Goal: Task Accomplishment & Management: Use online tool/utility

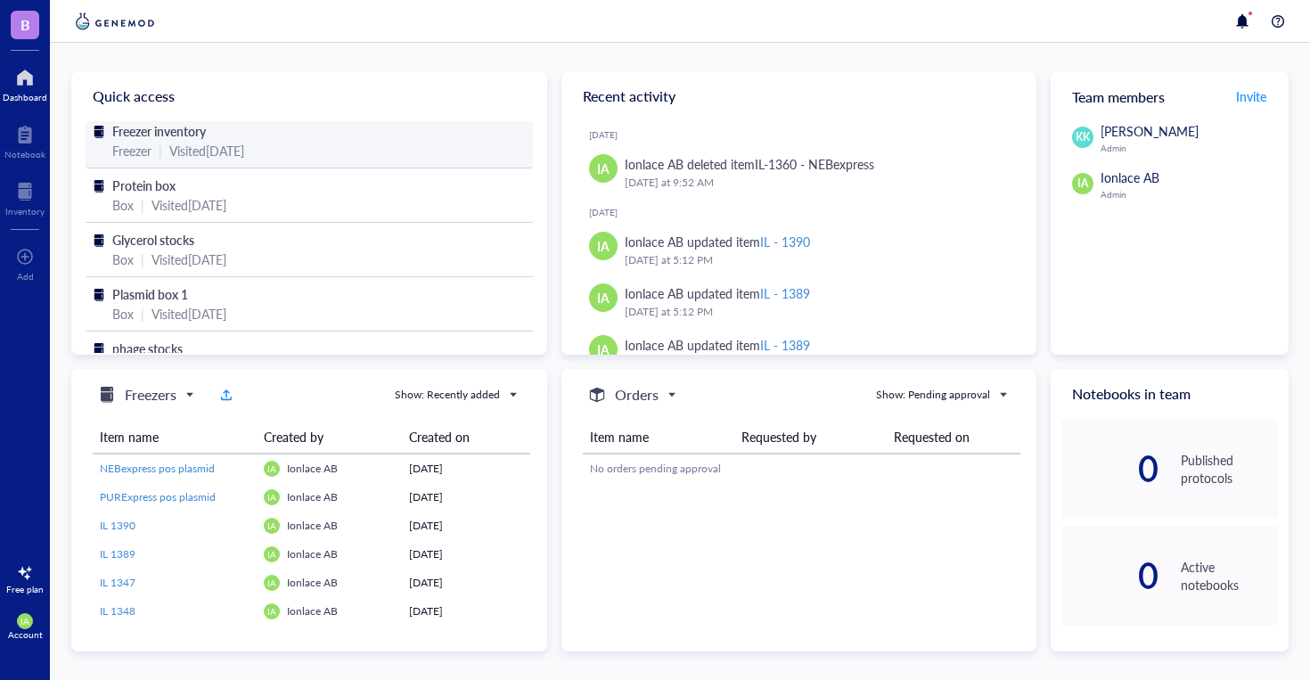
click at [227, 140] on div "Freezer inventory" at bounding box center [309, 131] width 394 height 20
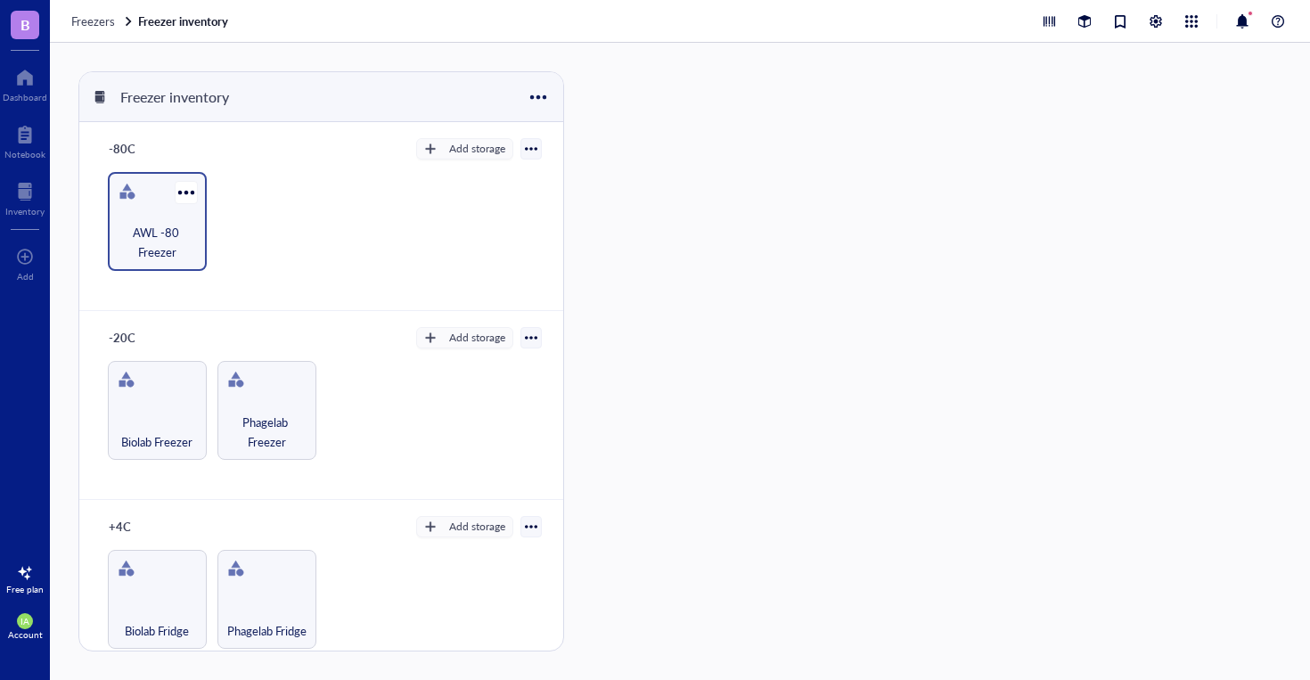
click at [150, 223] on span "AWL -80 Freezer" at bounding box center [157, 242] width 81 height 39
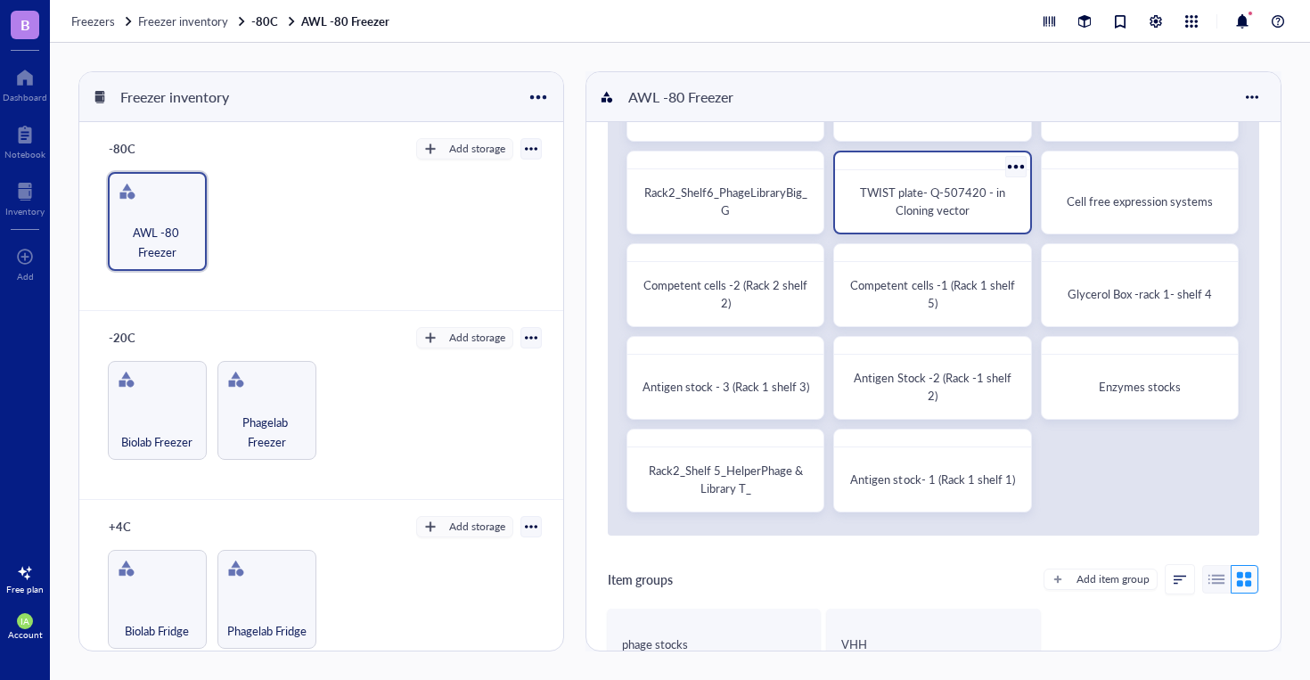
scroll to position [143, 0]
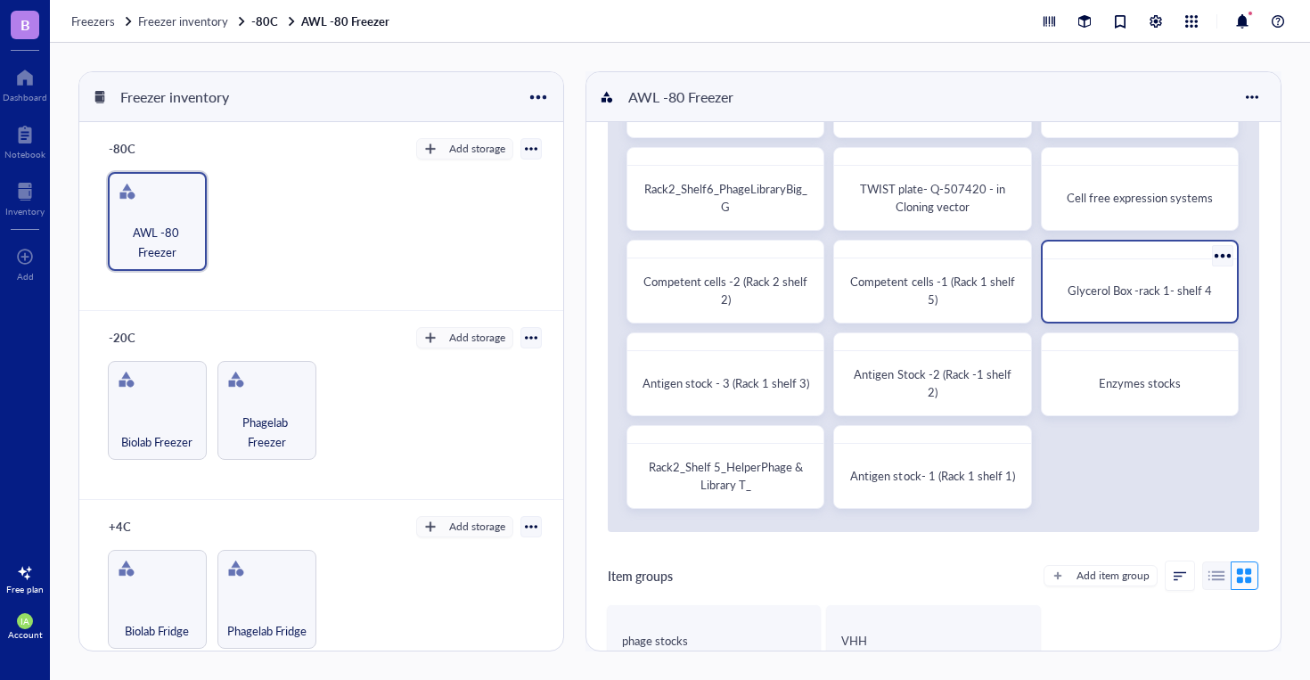
click at [1093, 303] on div "Glycerol Box -rack 1- shelf 4" at bounding box center [1140, 291] width 180 height 48
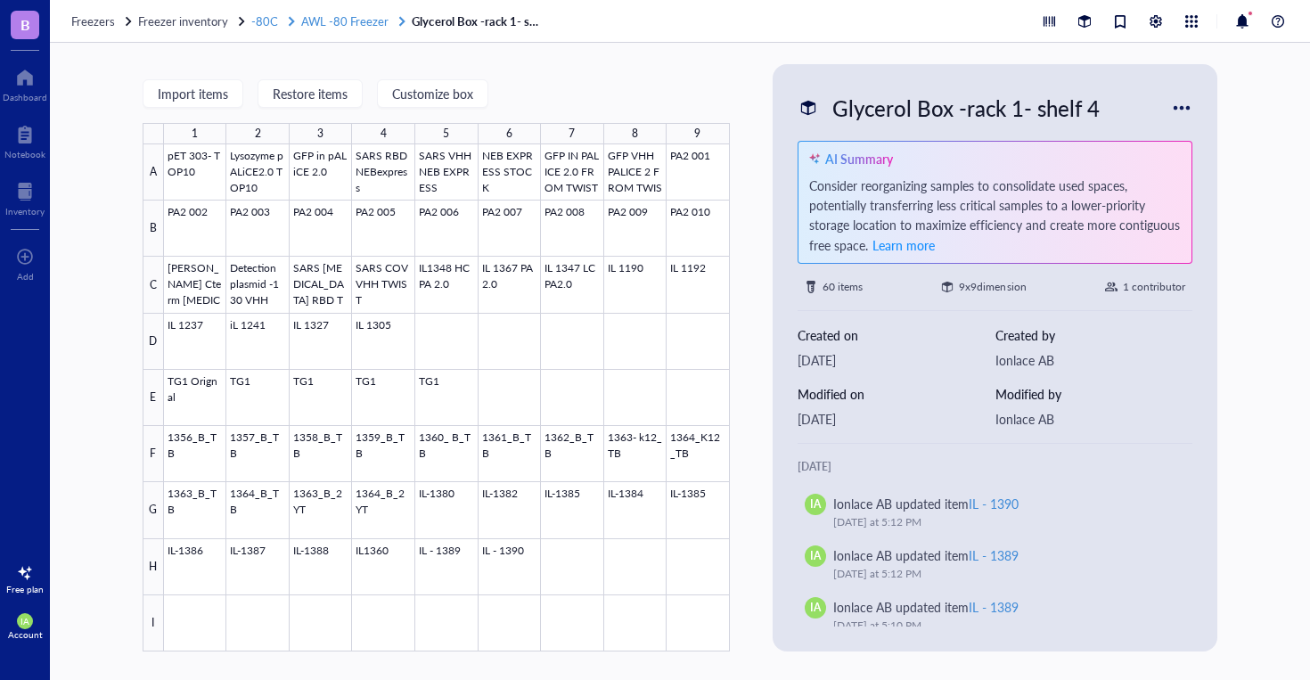
click at [334, 19] on span "AWL -80 Freezer" at bounding box center [344, 20] width 87 height 17
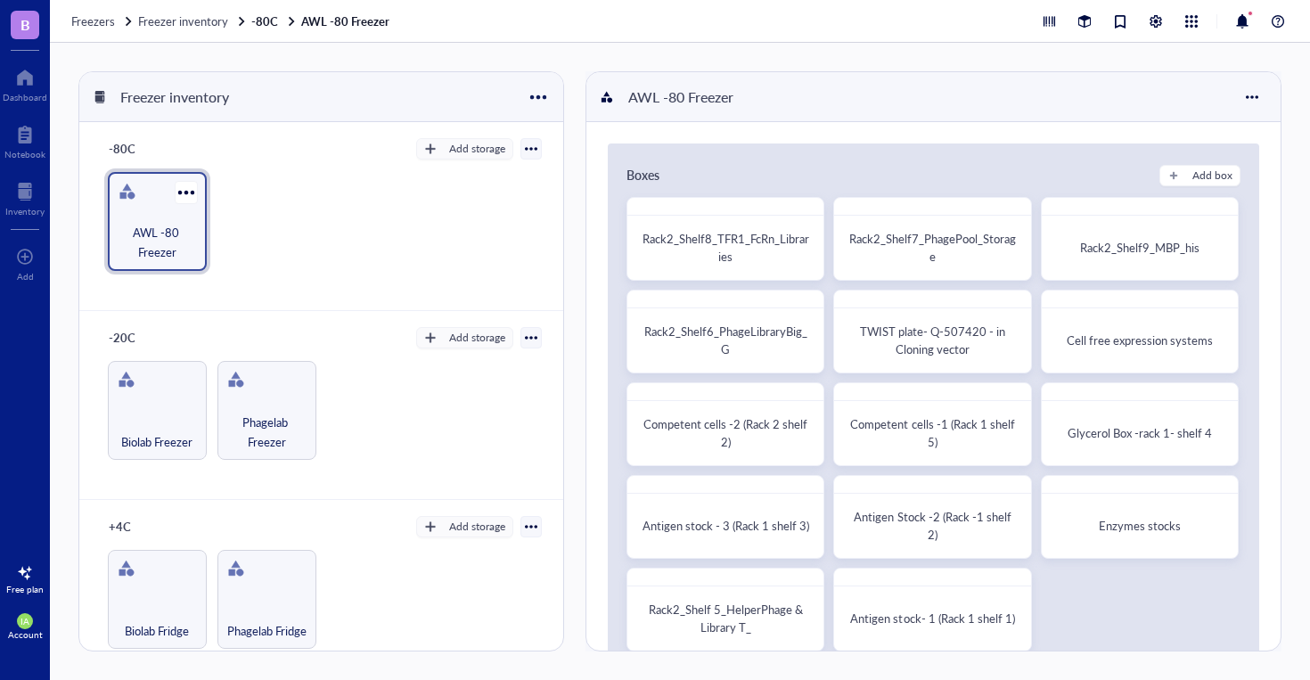
click at [160, 234] on span "AWL -80 Freezer" at bounding box center [157, 242] width 81 height 39
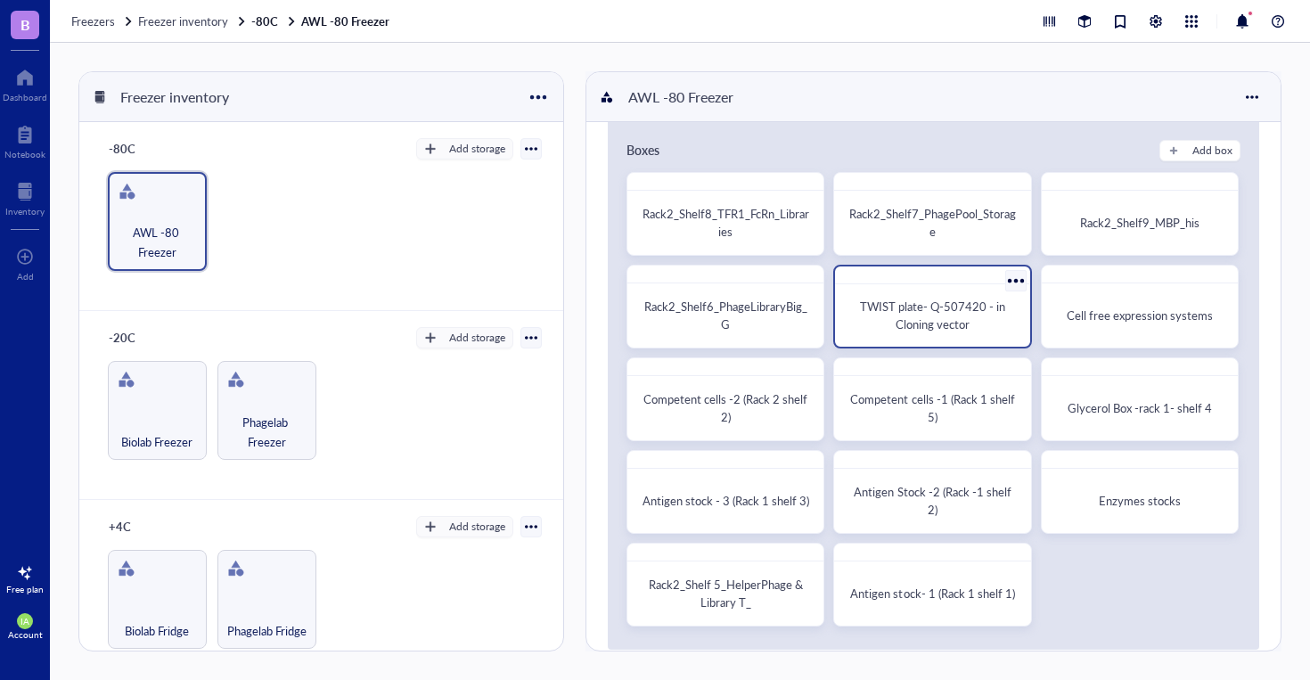
scroll to position [47, 0]
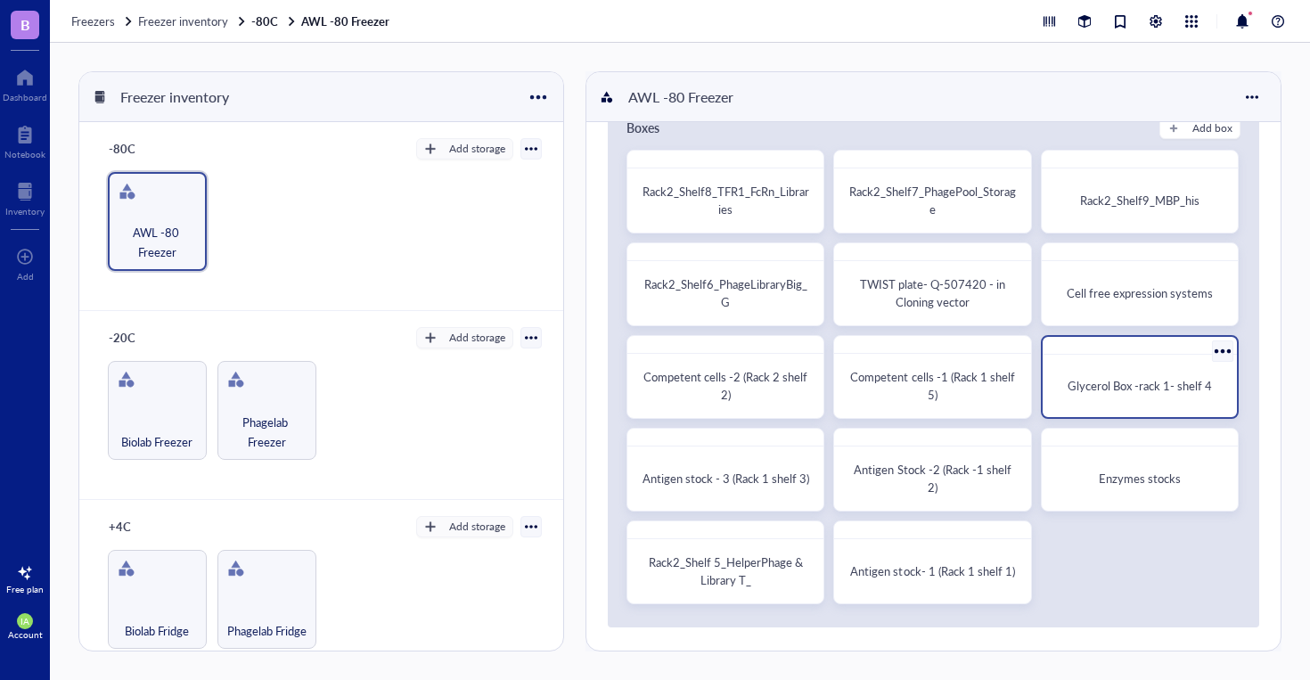
click at [1102, 384] on span "Glycerol Box -rack 1- shelf 4" at bounding box center [1140, 385] width 144 height 17
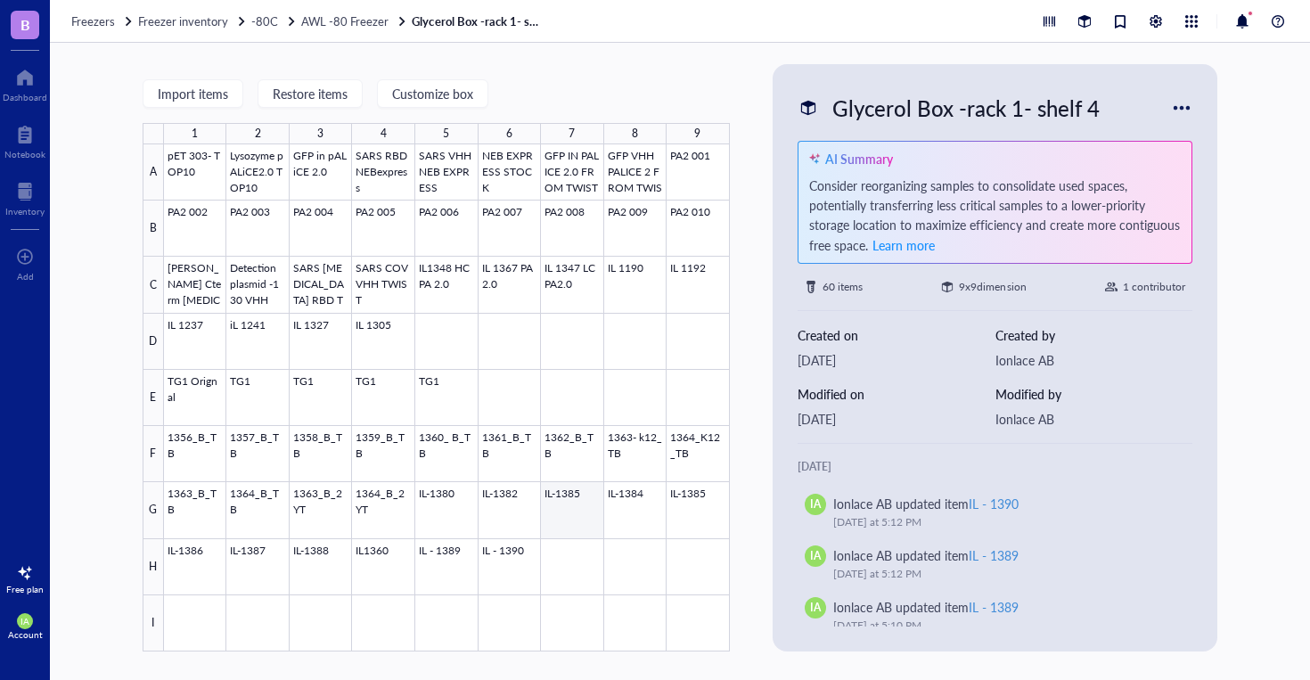
click at [557, 521] on div at bounding box center [447, 397] width 566 height 507
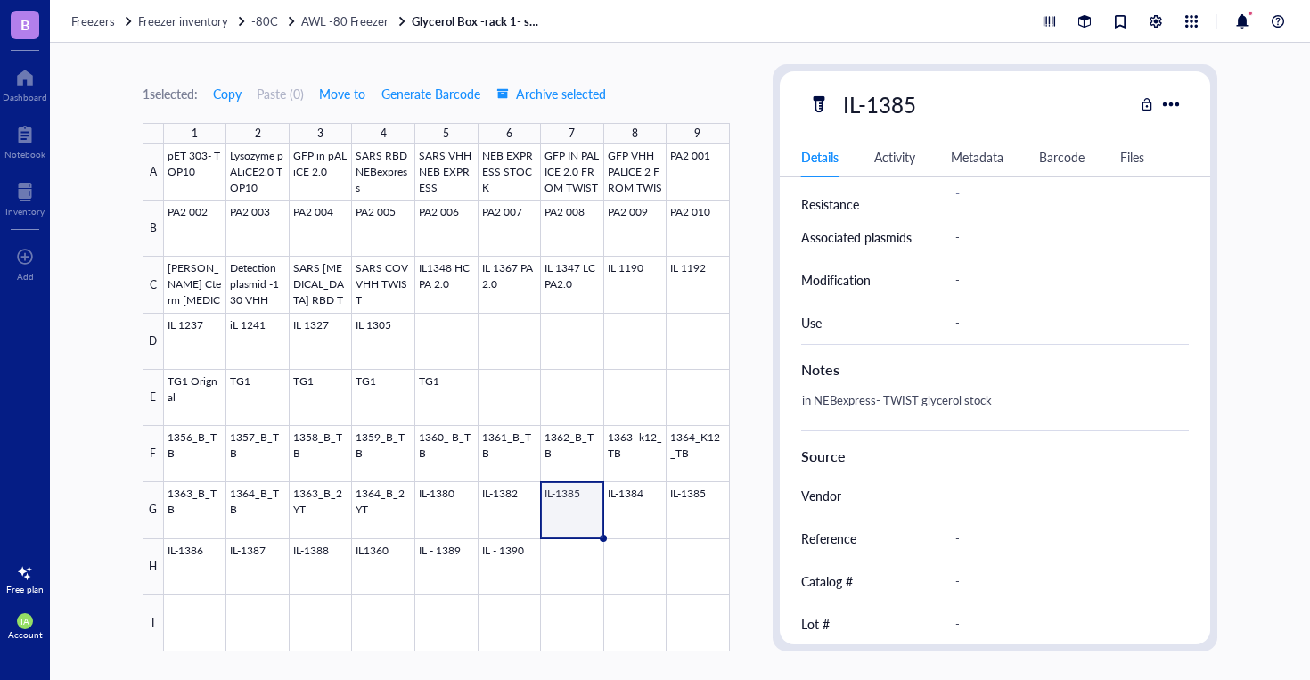
scroll to position [572, 0]
click at [921, 103] on div "IL-1385" at bounding box center [879, 104] width 89 height 37
type input "IL-1383"
click at [628, 268] on div at bounding box center [447, 397] width 566 height 507
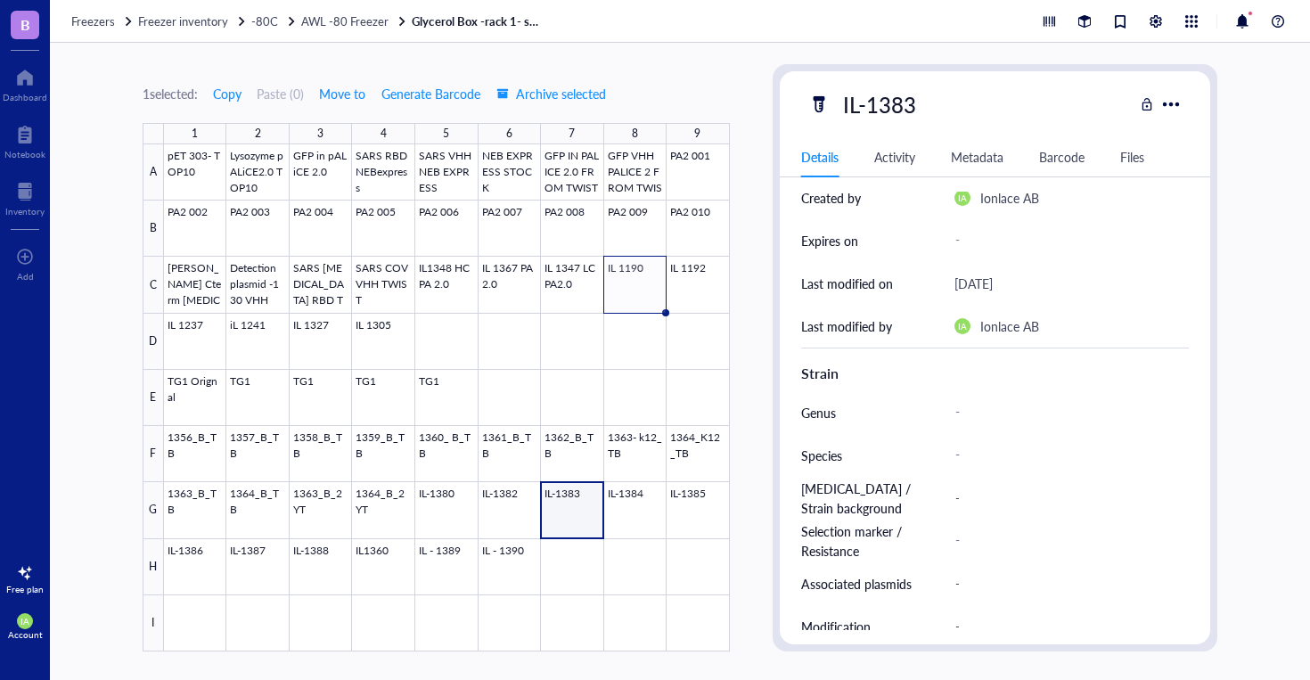
scroll to position [572, 0]
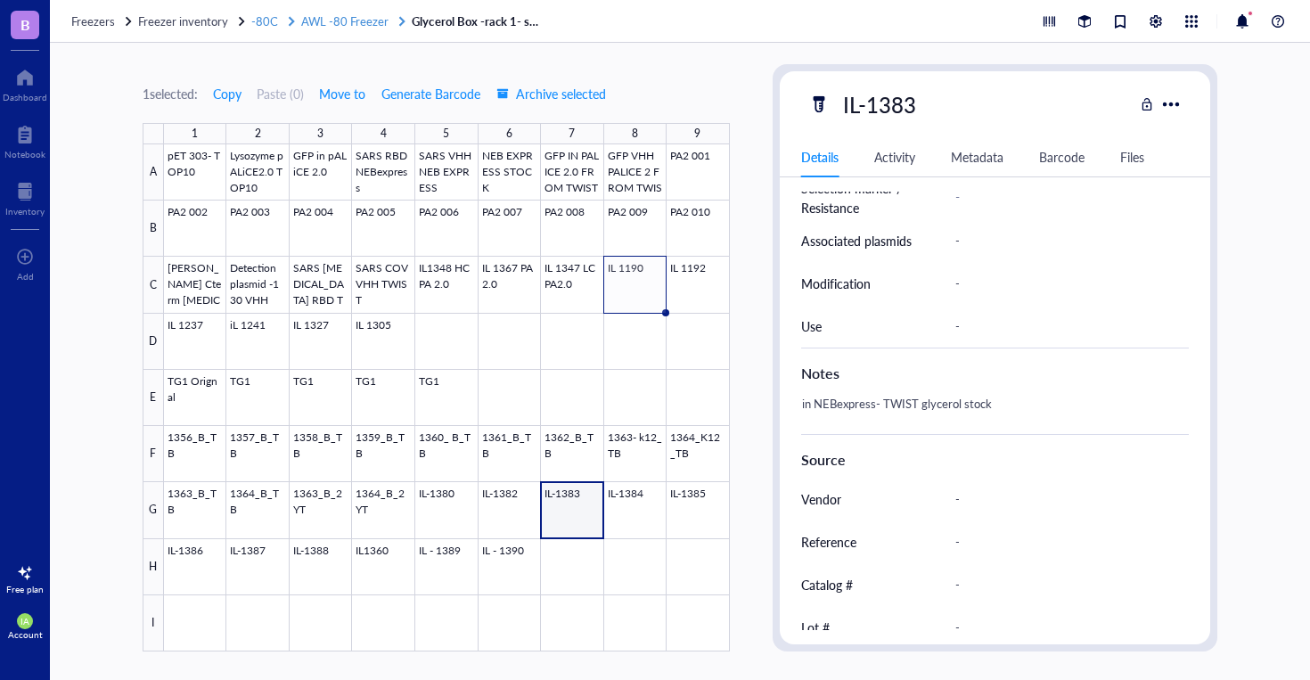
click at [341, 23] on span "AWL -80 Freezer" at bounding box center [344, 20] width 87 height 17
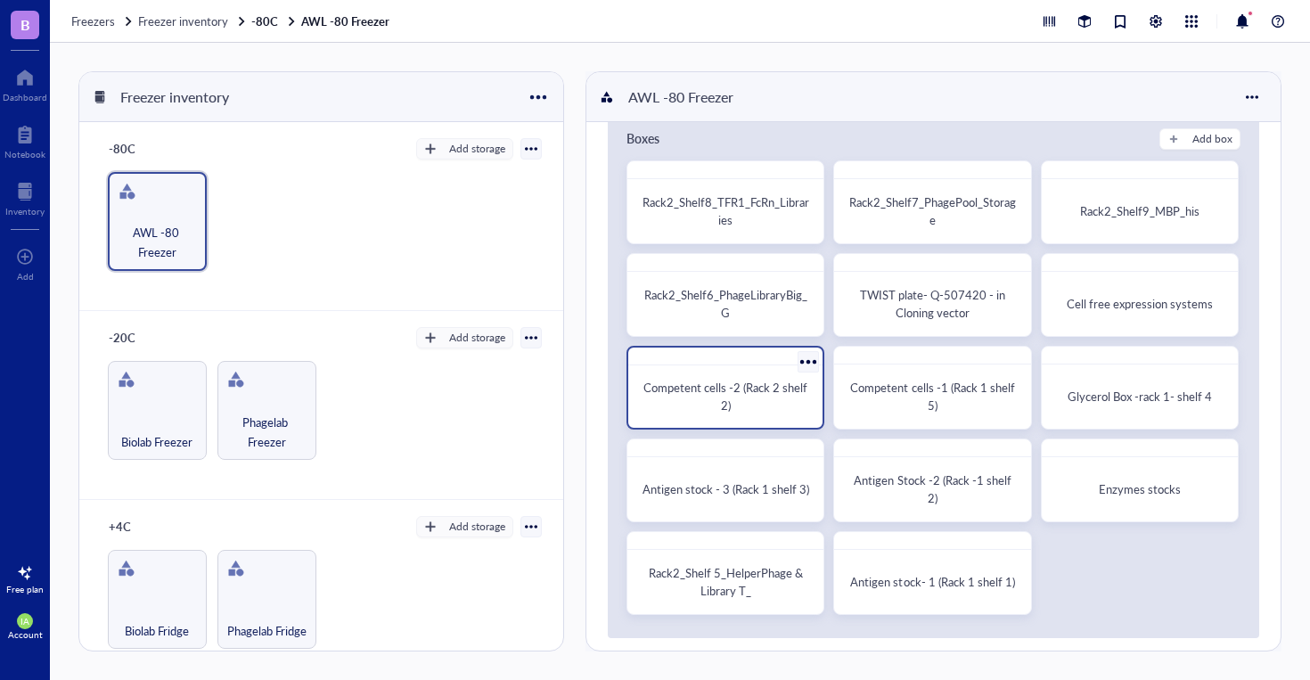
scroll to position [12, 0]
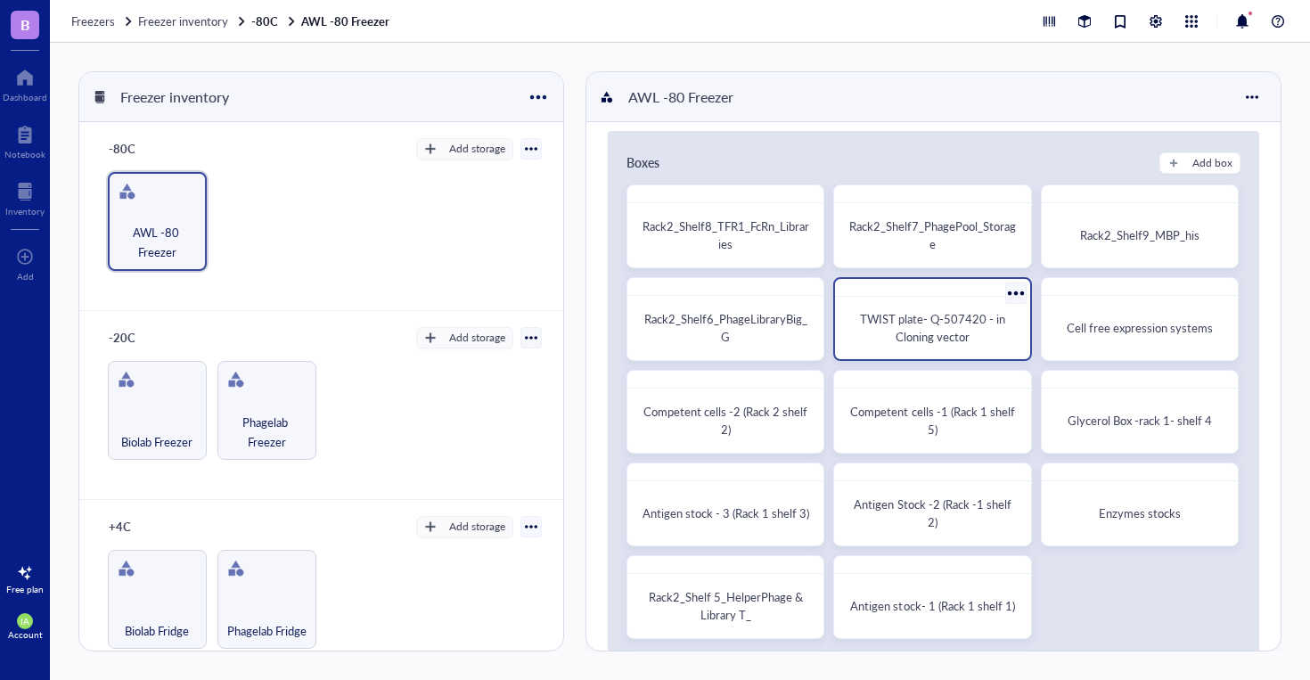
click at [867, 318] on span "TWIST plate- Q-507420 - in Cloning vector" at bounding box center [934, 327] width 148 height 35
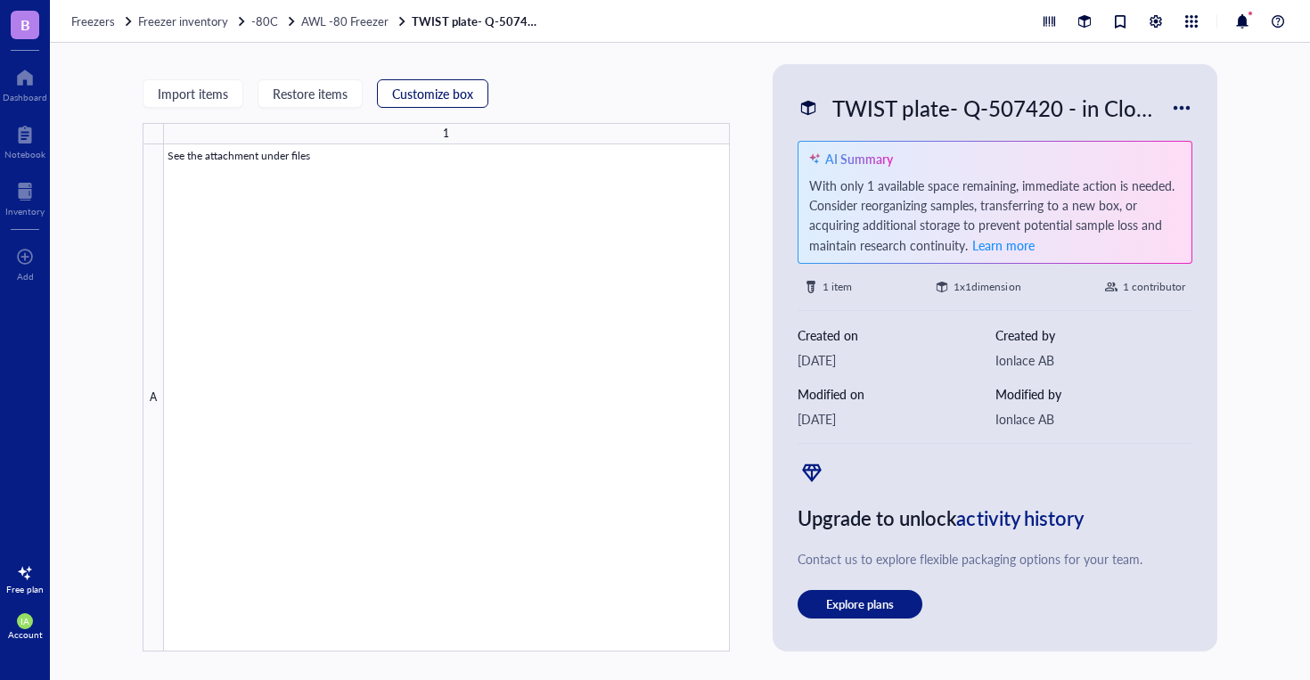
click at [432, 98] on span "Customize box" at bounding box center [432, 93] width 81 height 14
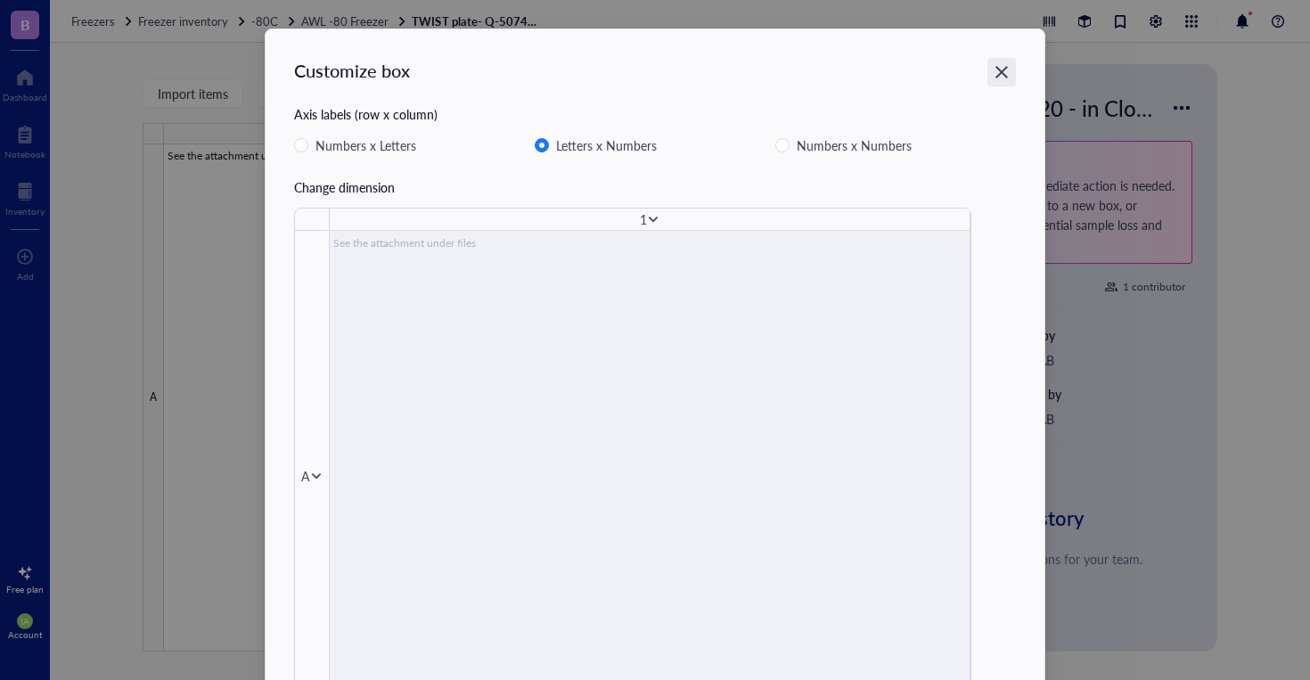
click at [1004, 77] on icon "Close" at bounding box center [1002, 72] width 17 height 17
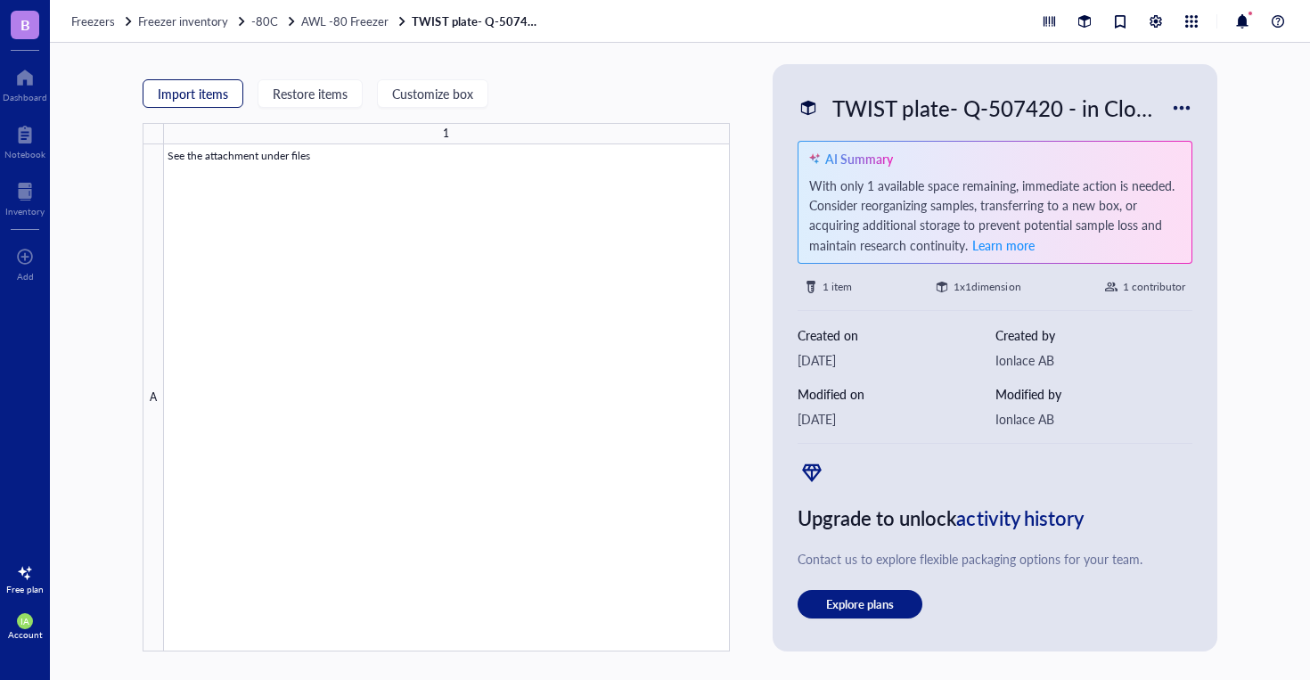
click at [209, 101] on span "Import items" at bounding box center [193, 93] width 70 height 14
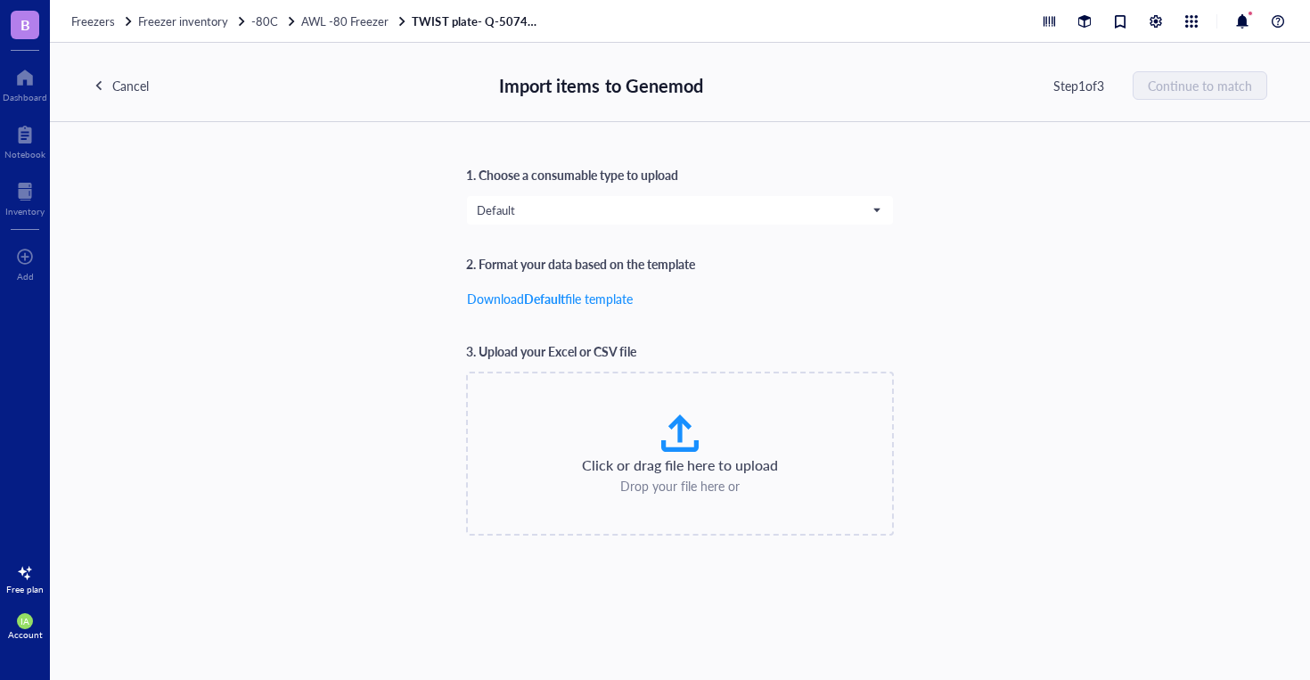
click at [112, 93] on div "Cancel" at bounding box center [130, 86] width 37 height 20
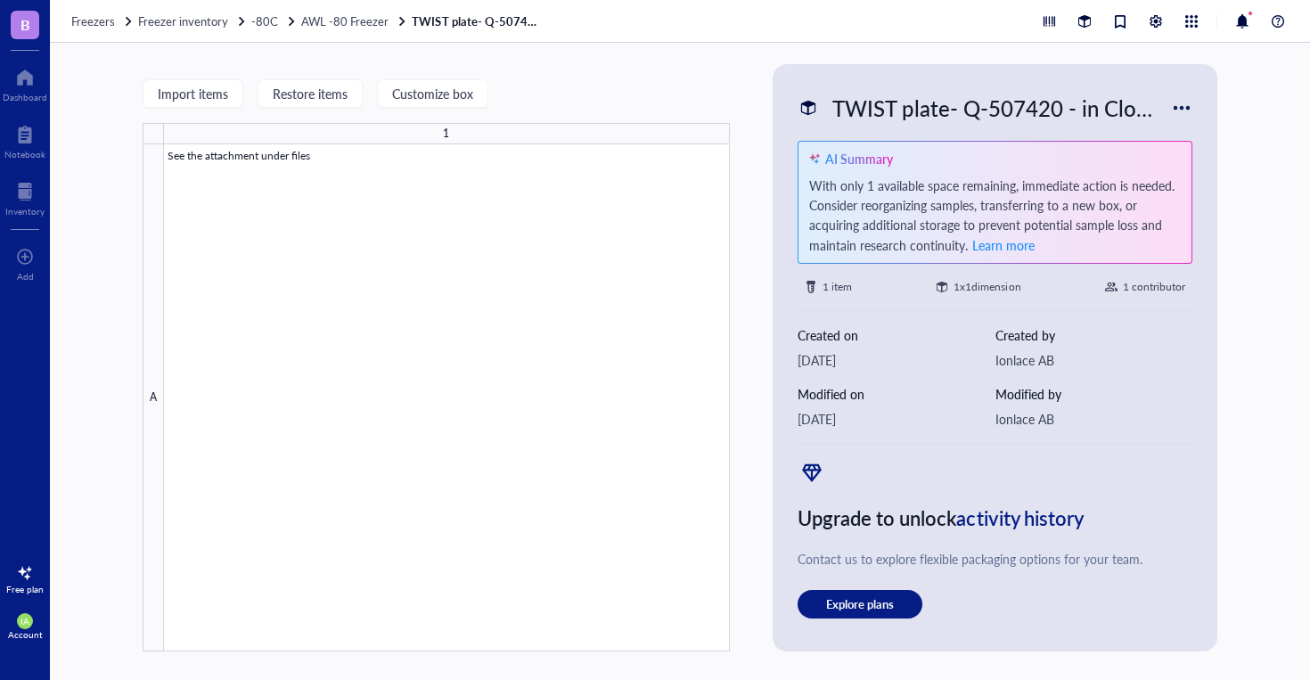
click at [598, 545] on div at bounding box center [447, 397] width 566 height 507
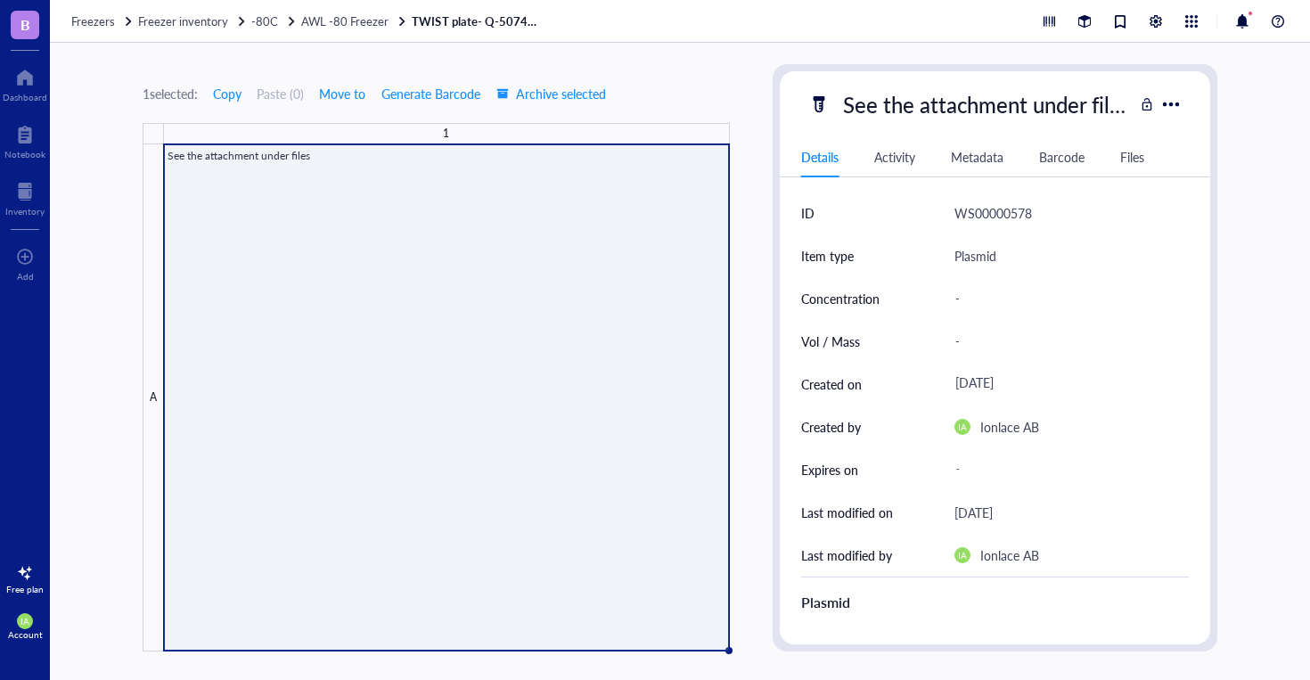
scroll to position [119, 0]
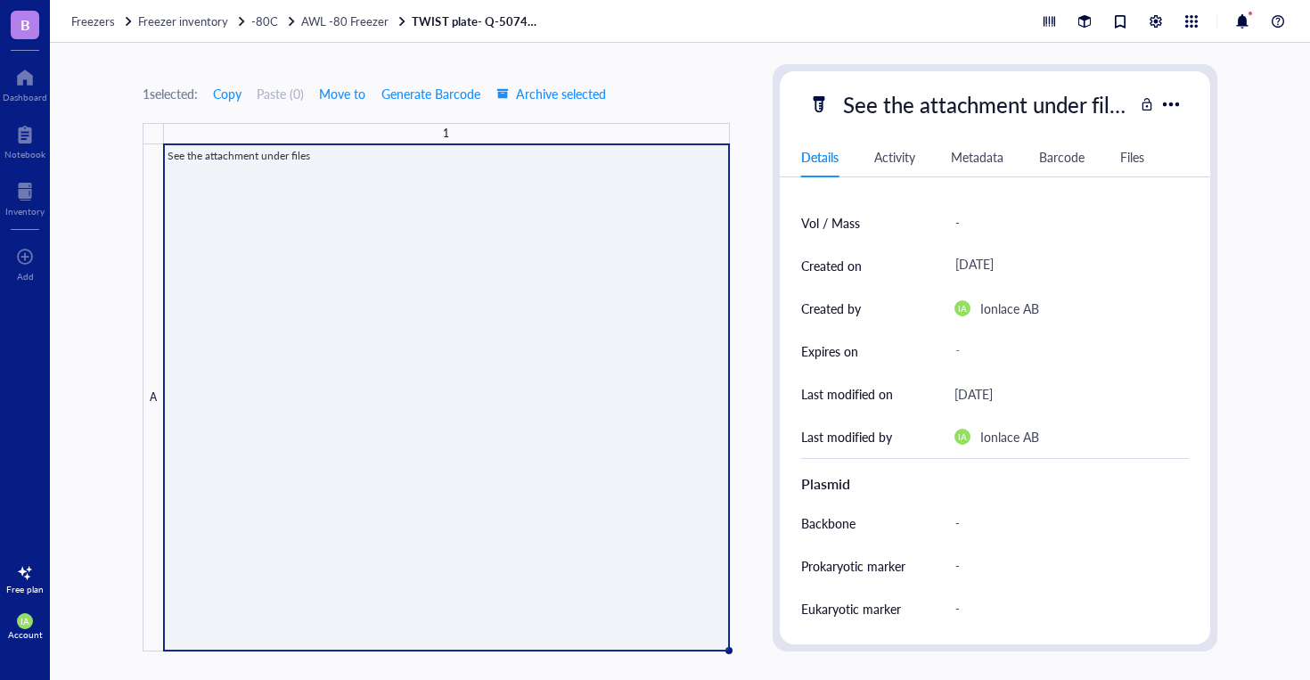
click at [1138, 161] on div "Files" at bounding box center [1132, 157] width 24 height 20
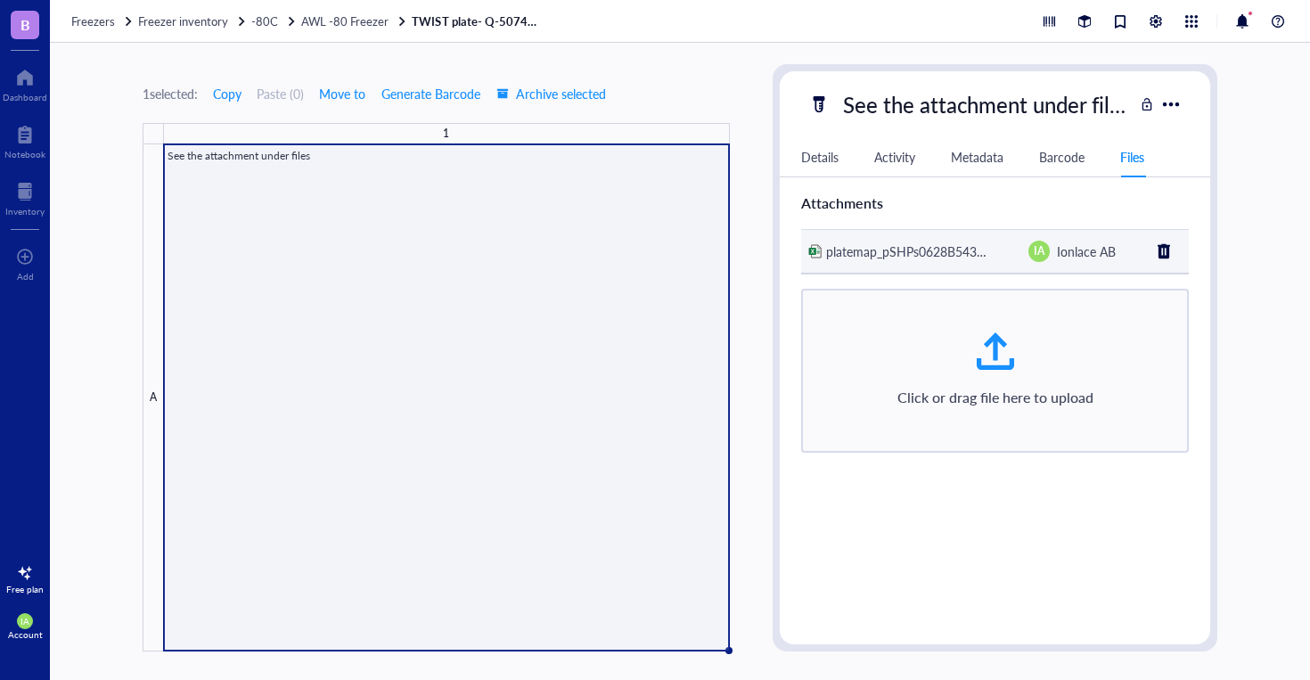
click at [913, 256] on span "platemap_pSHPs0628B543701TB_" at bounding box center [922, 251] width 193 height 18
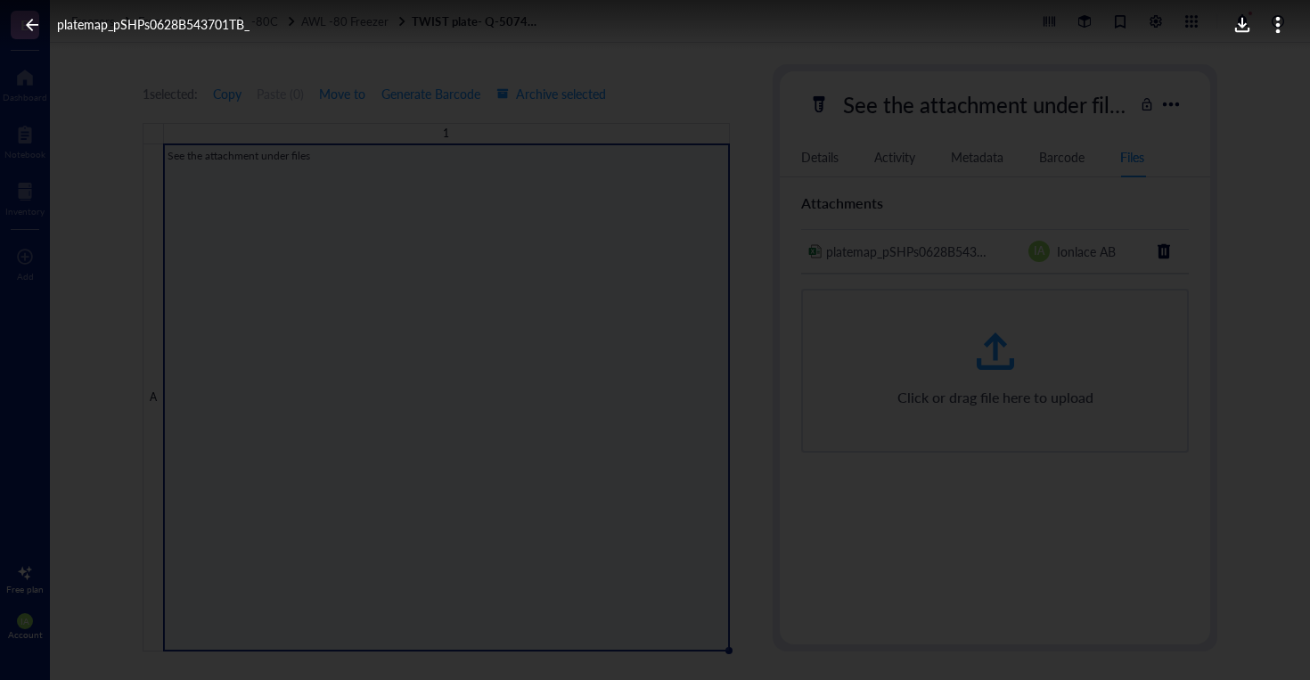
click at [1173, 34] on div "platemap_pSHPs0628B543701TB_" at bounding box center [655, 25] width 1310 height 50
click at [1244, 33] on div at bounding box center [1242, 25] width 29 height 29
